Goal: Navigation & Orientation: Find specific page/section

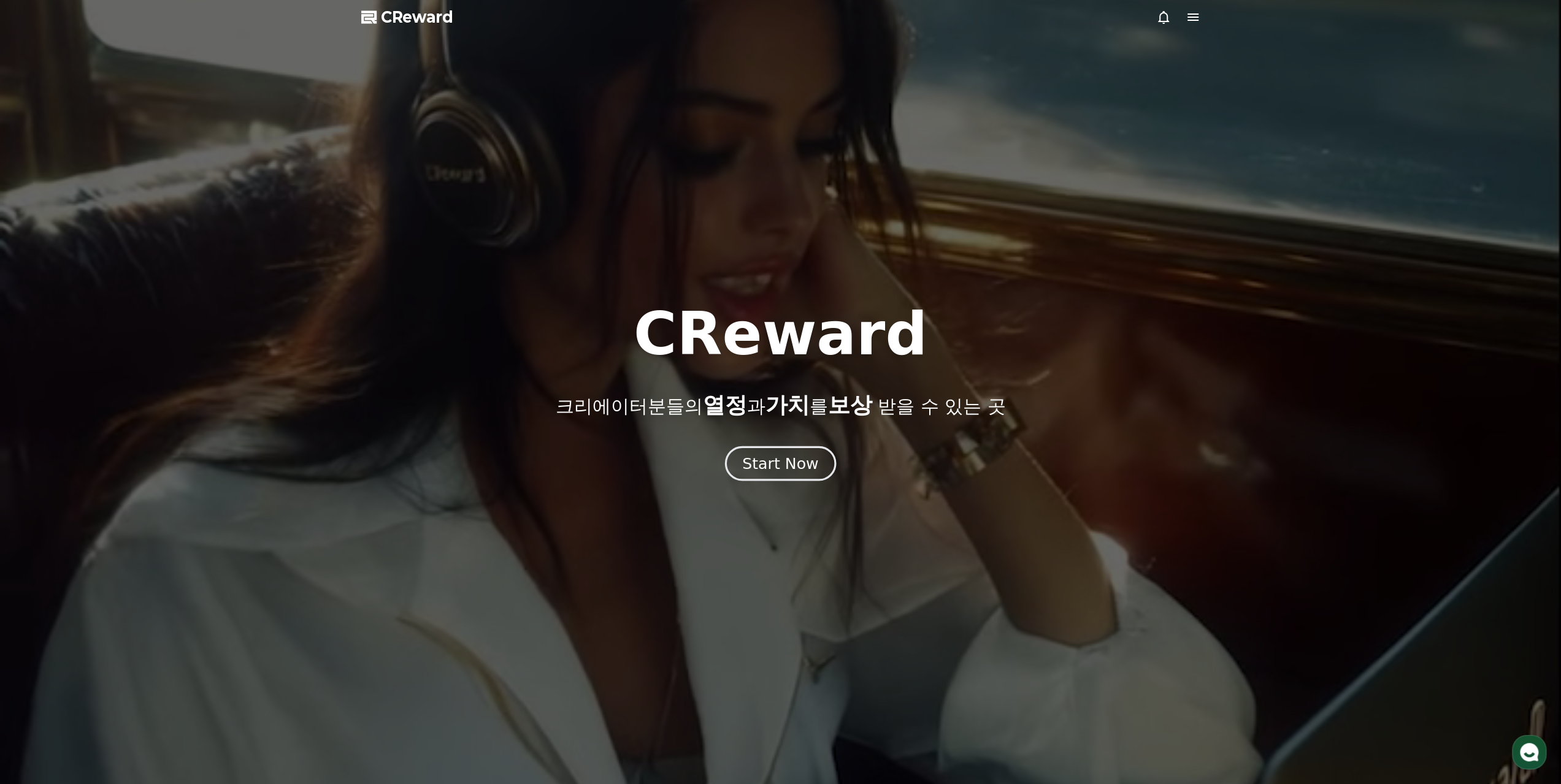
click at [823, 467] on button "Start Now" at bounding box center [780, 463] width 111 height 35
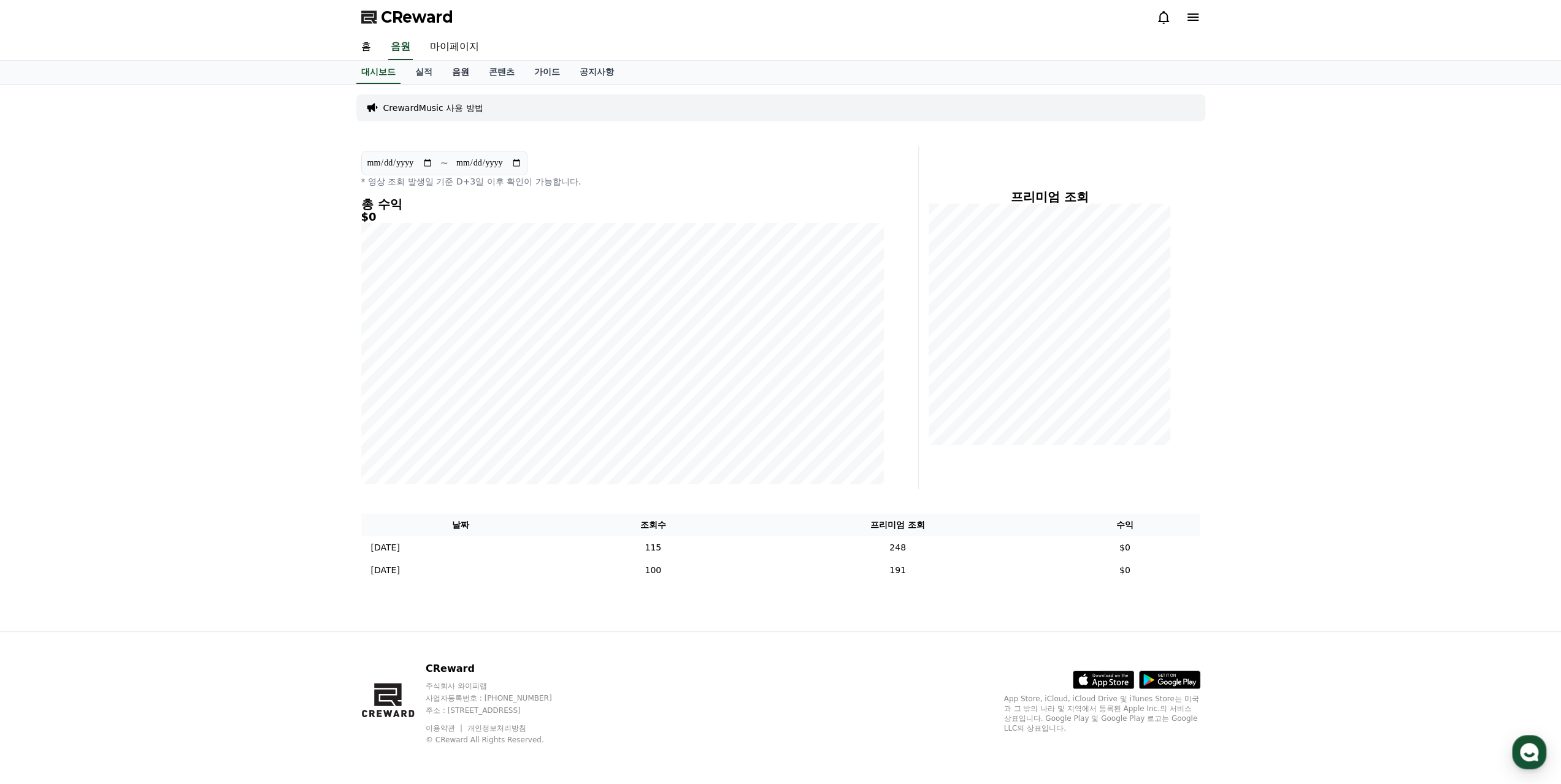
click at [470, 66] on link "음원" at bounding box center [460, 72] width 37 height 24
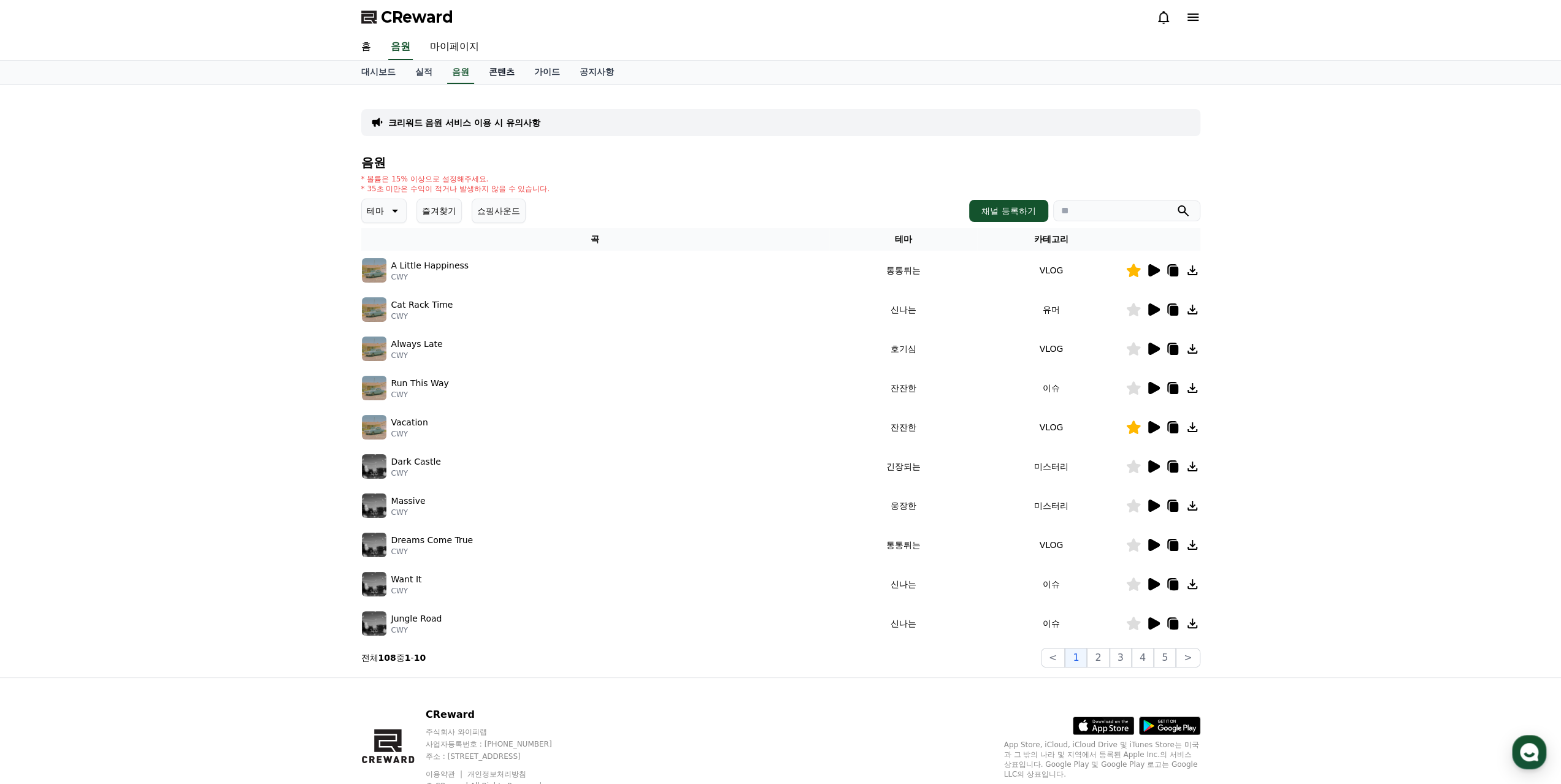
click at [499, 78] on link "콘텐츠" at bounding box center [502, 72] width 46 height 24
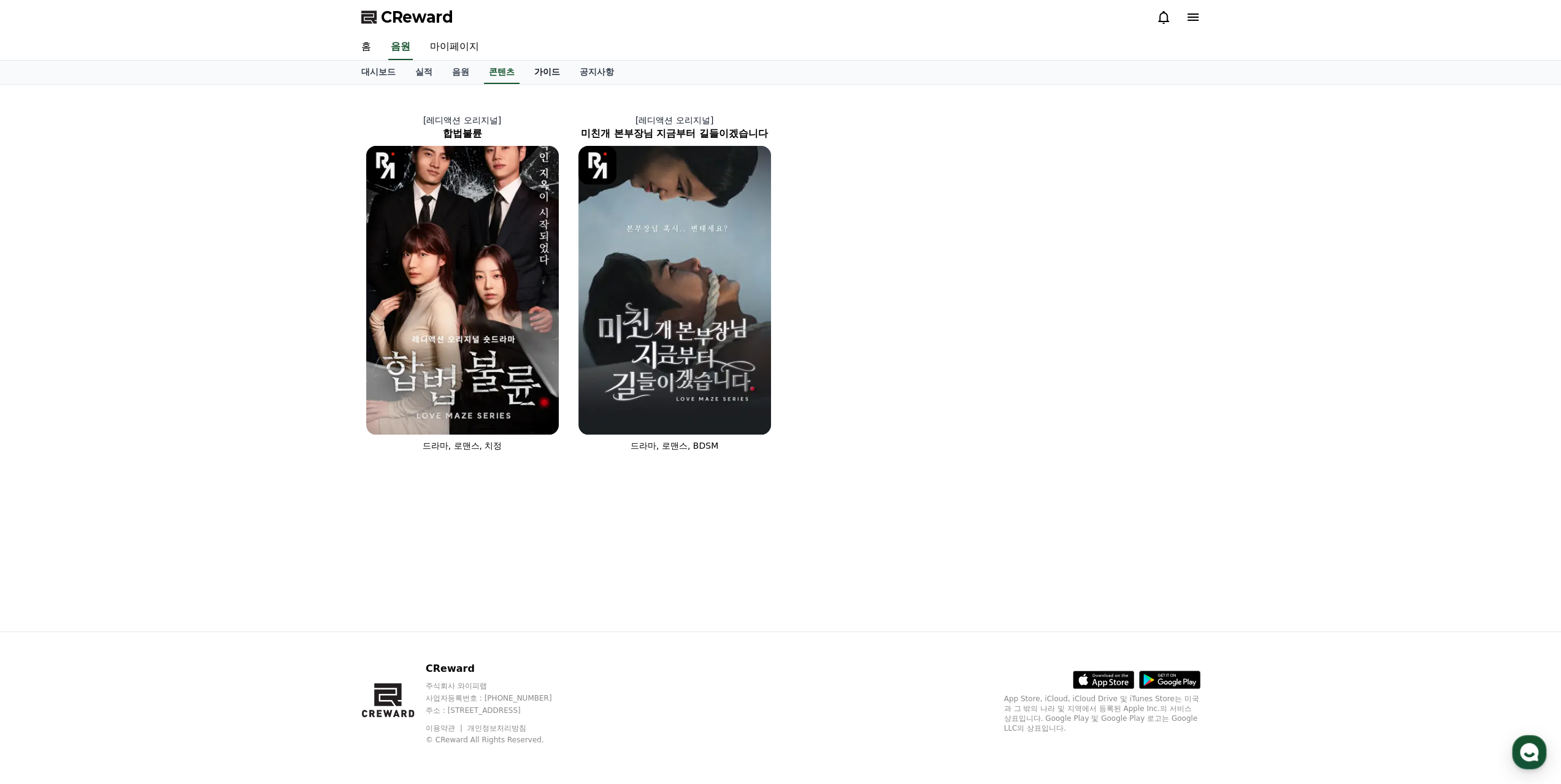
click at [549, 73] on link "가이드" at bounding box center [547, 72] width 46 height 24
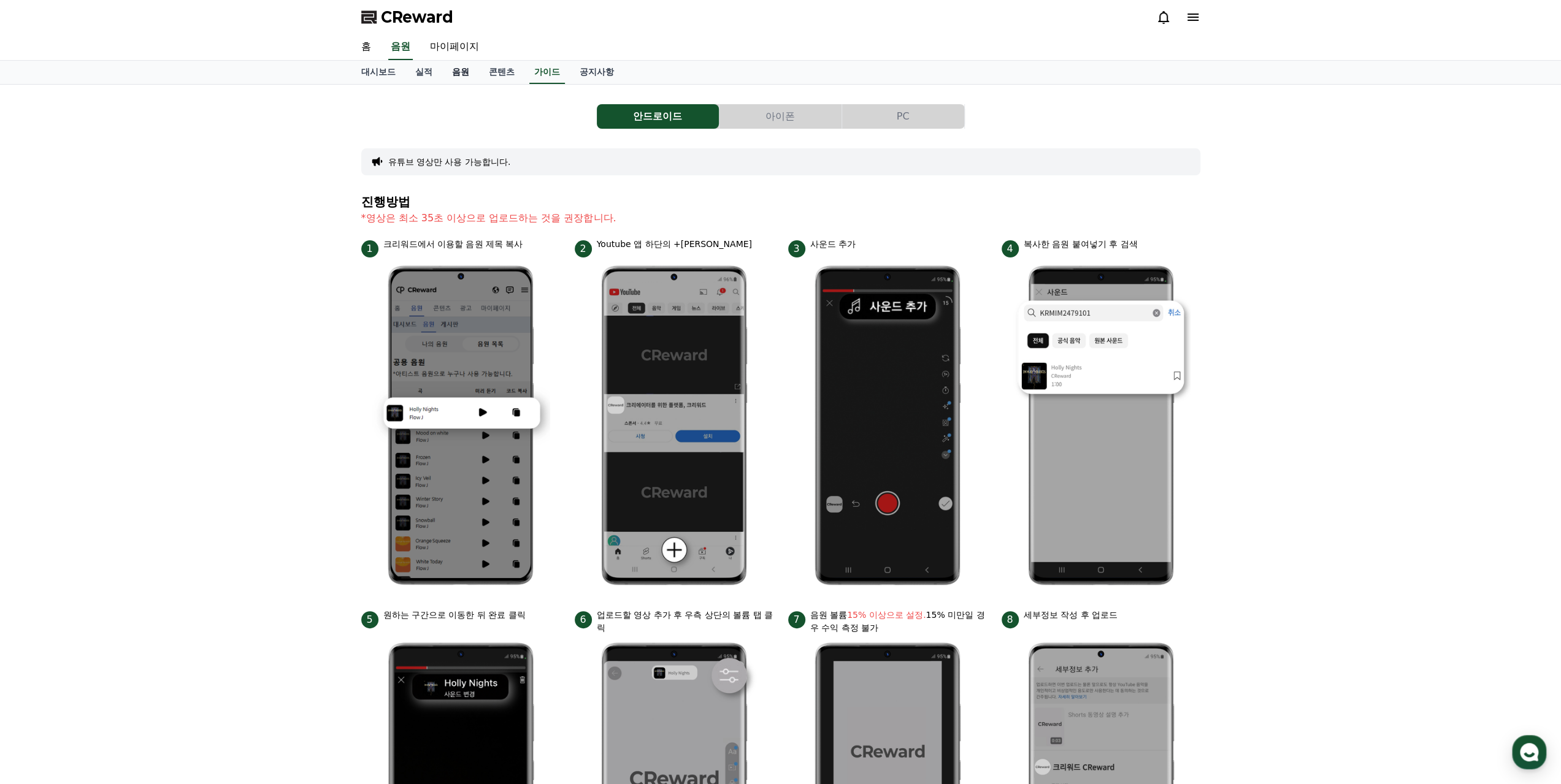
click at [454, 69] on link "음원" at bounding box center [460, 72] width 37 height 24
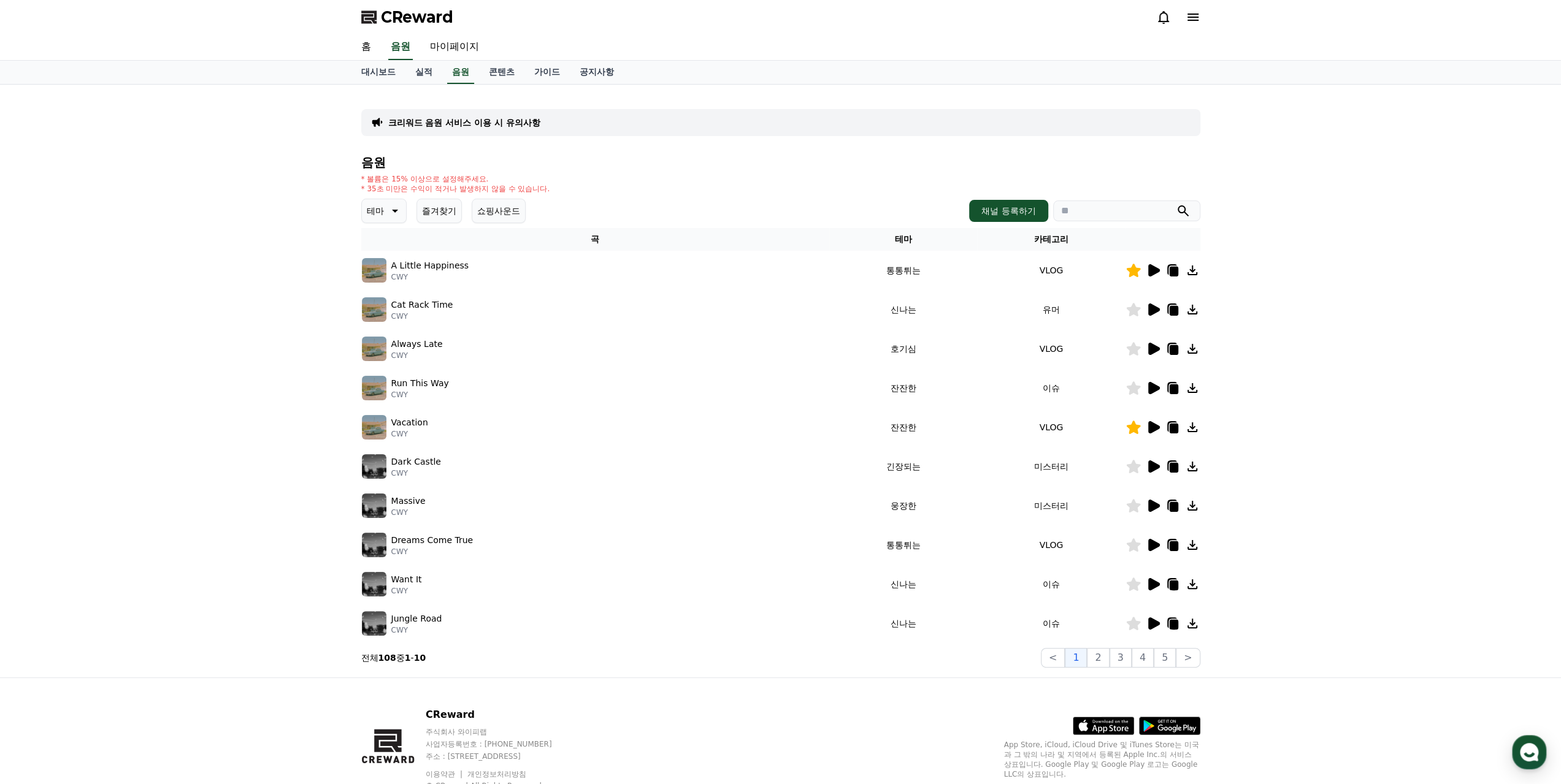
click at [438, 211] on button "즐겨찾기" at bounding box center [439, 211] width 46 height 24
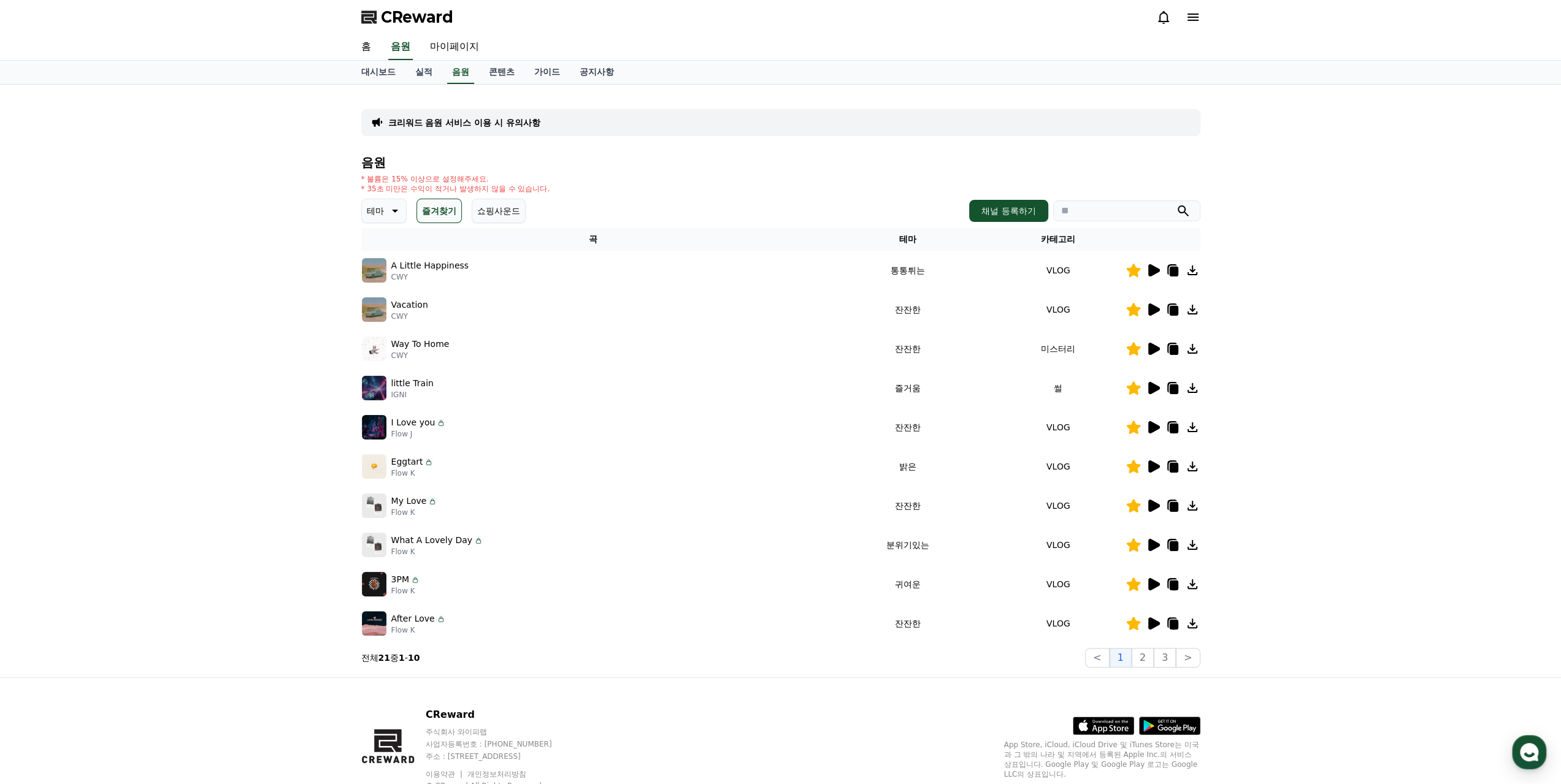
click at [1154, 473] on icon at bounding box center [1152, 467] width 15 height 15
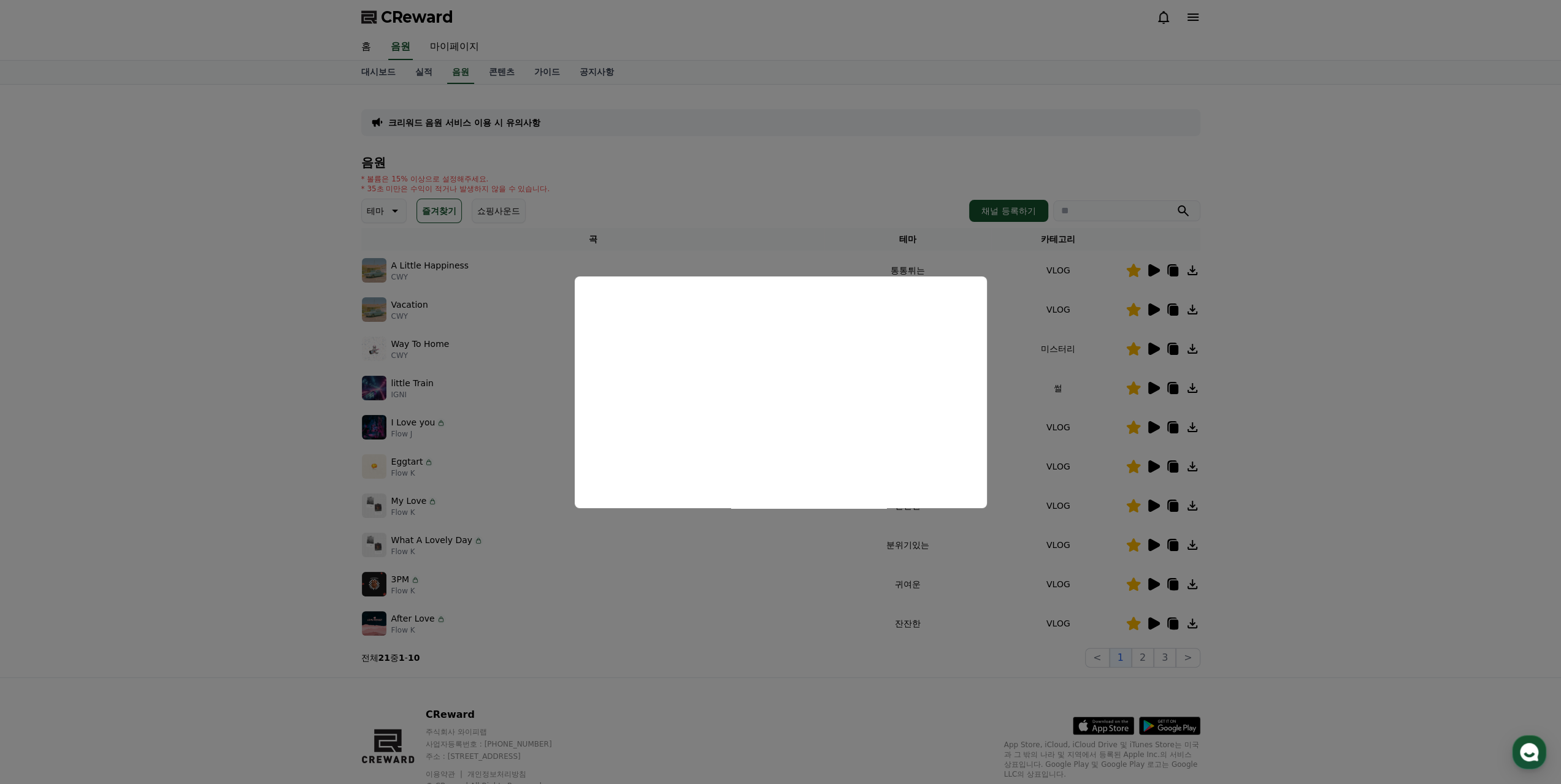
click at [892, 192] on button "close modal" at bounding box center [780, 392] width 1561 height 784
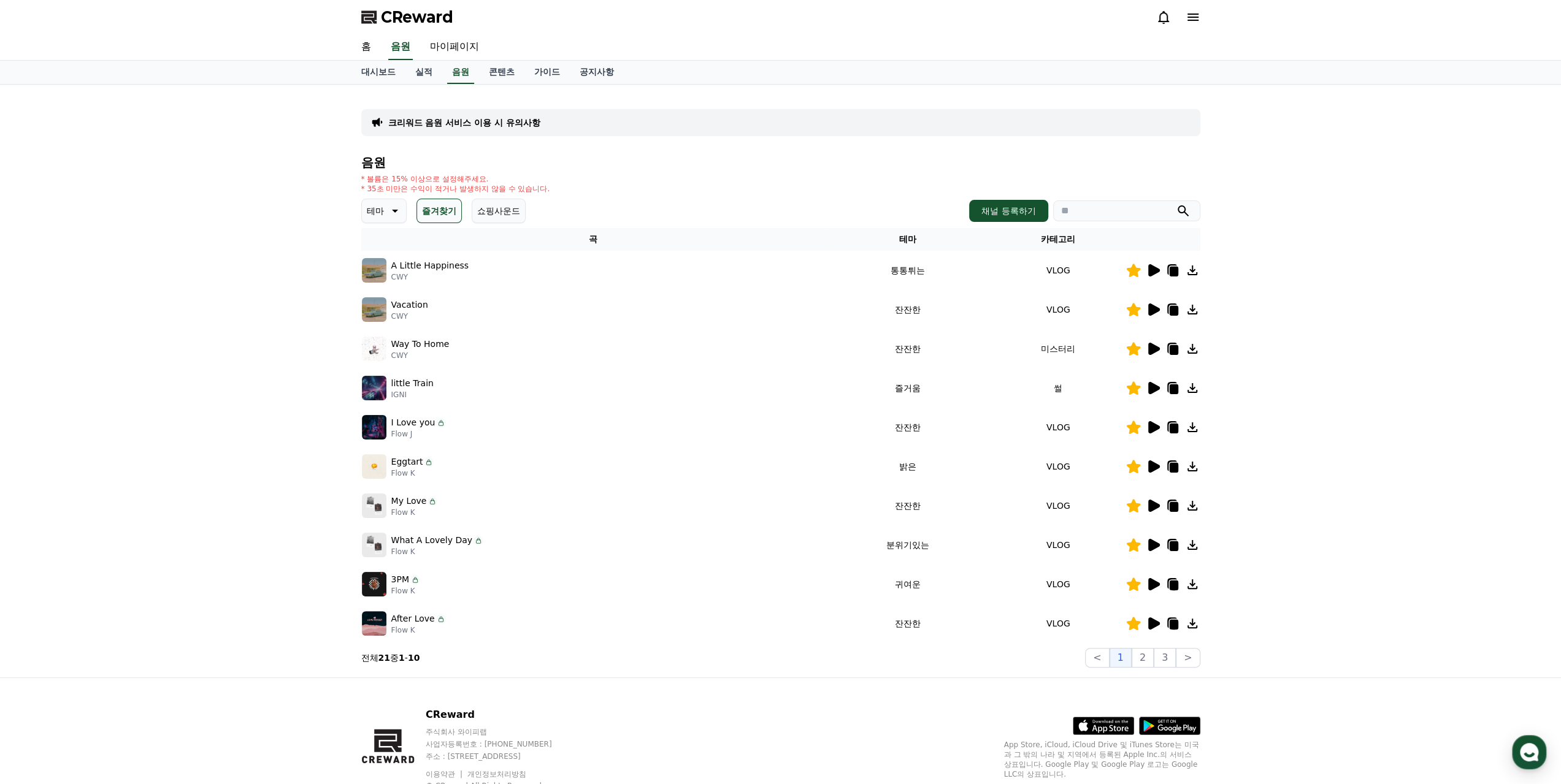
click at [1175, 471] on icon at bounding box center [1173, 467] width 9 height 9
click at [142, 404] on div "크리워드 음원 서비스 이용 시 유의사항 음원 * 볼륨은 15% 이상으로 설정해주세요. * 35초 미만은 수익이 적거나 발생하지 않을 수 있습니…" at bounding box center [780, 381] width 1561 height 593
click at [1427, 128] on div "크리워드 음원 서비스 이용 시 유의사항 음원 * 볼륨은 15% 이상으로 설정해주세요. * 35초 미만은 수익이 적거나 발생하지 않을 수 있습니…" at bounding box center [780, 381] width 1561 height 593
